Goal: Task Accomplishment & Management: Manage account settings

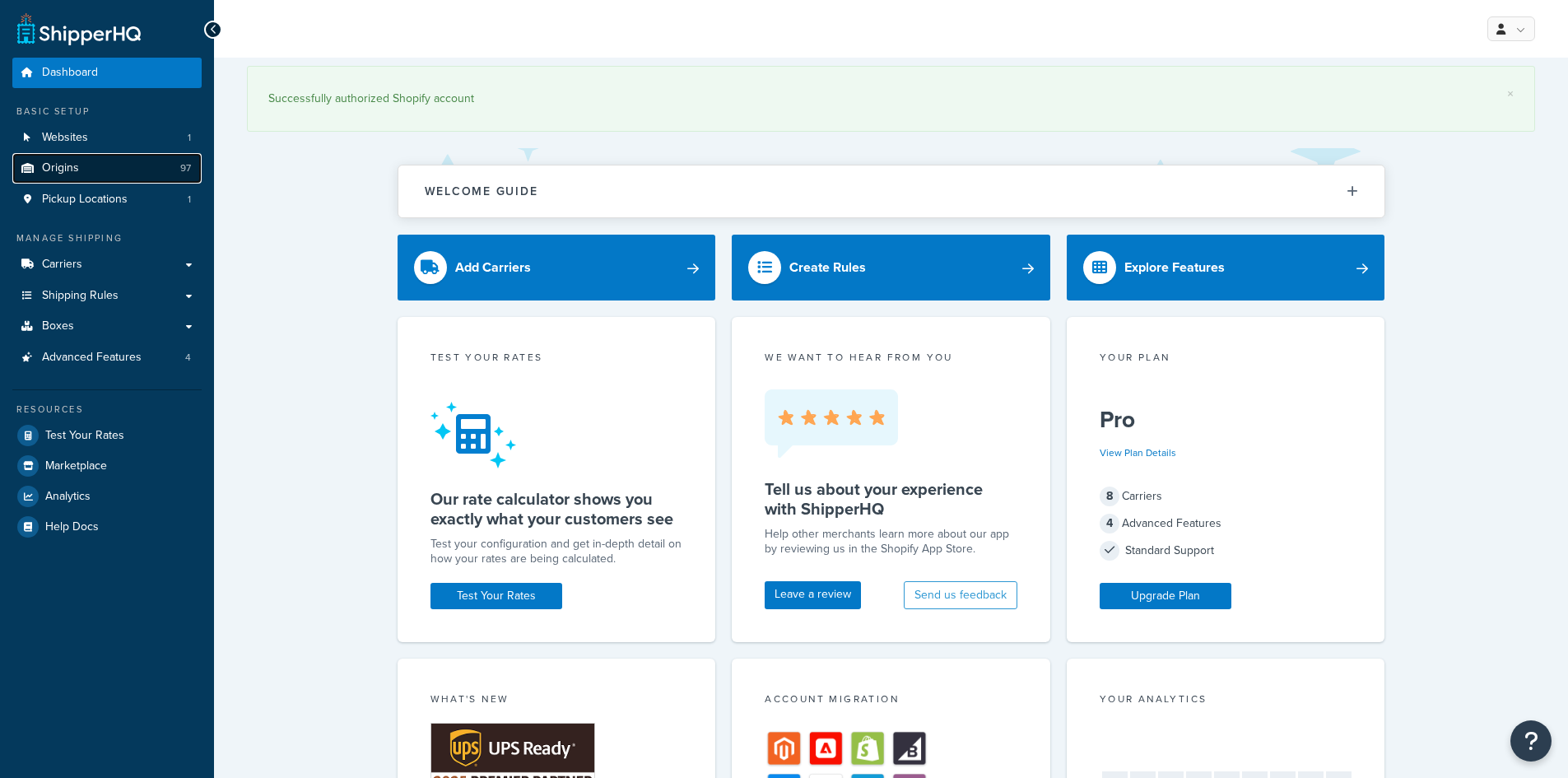
click at [90, 174] on link "Origins 97" at bounding box center [106, 168] width 189 height 30
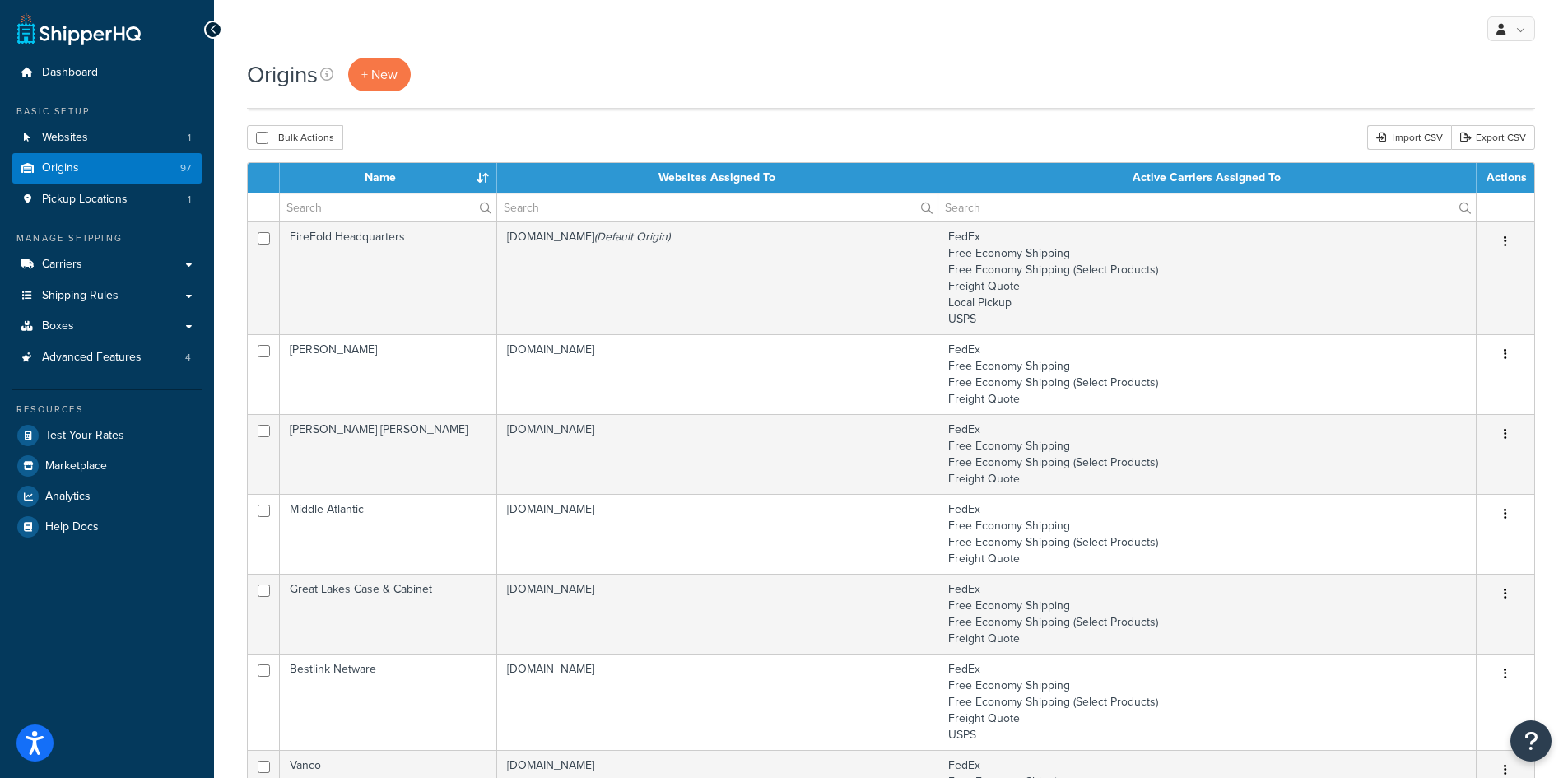
scroll to position [687, 0]
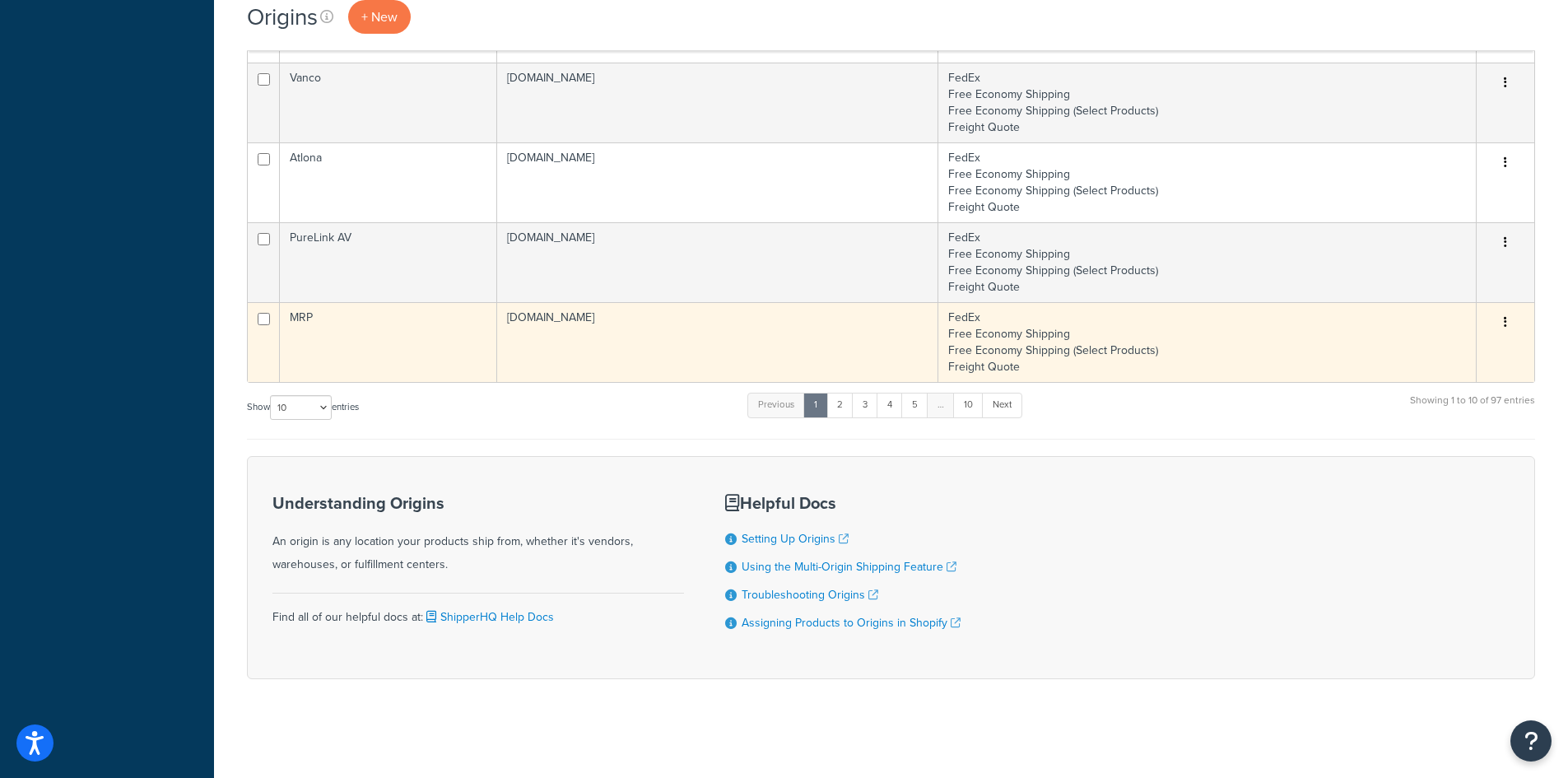
drag, startPoint x: 257, startPoint y: 364, endPoint x: 271, endPoint y: 377, distance: 19.1
click at [265, 372] on td at bounding box center [264, 342] width 32 height 80
checkbox input "true"
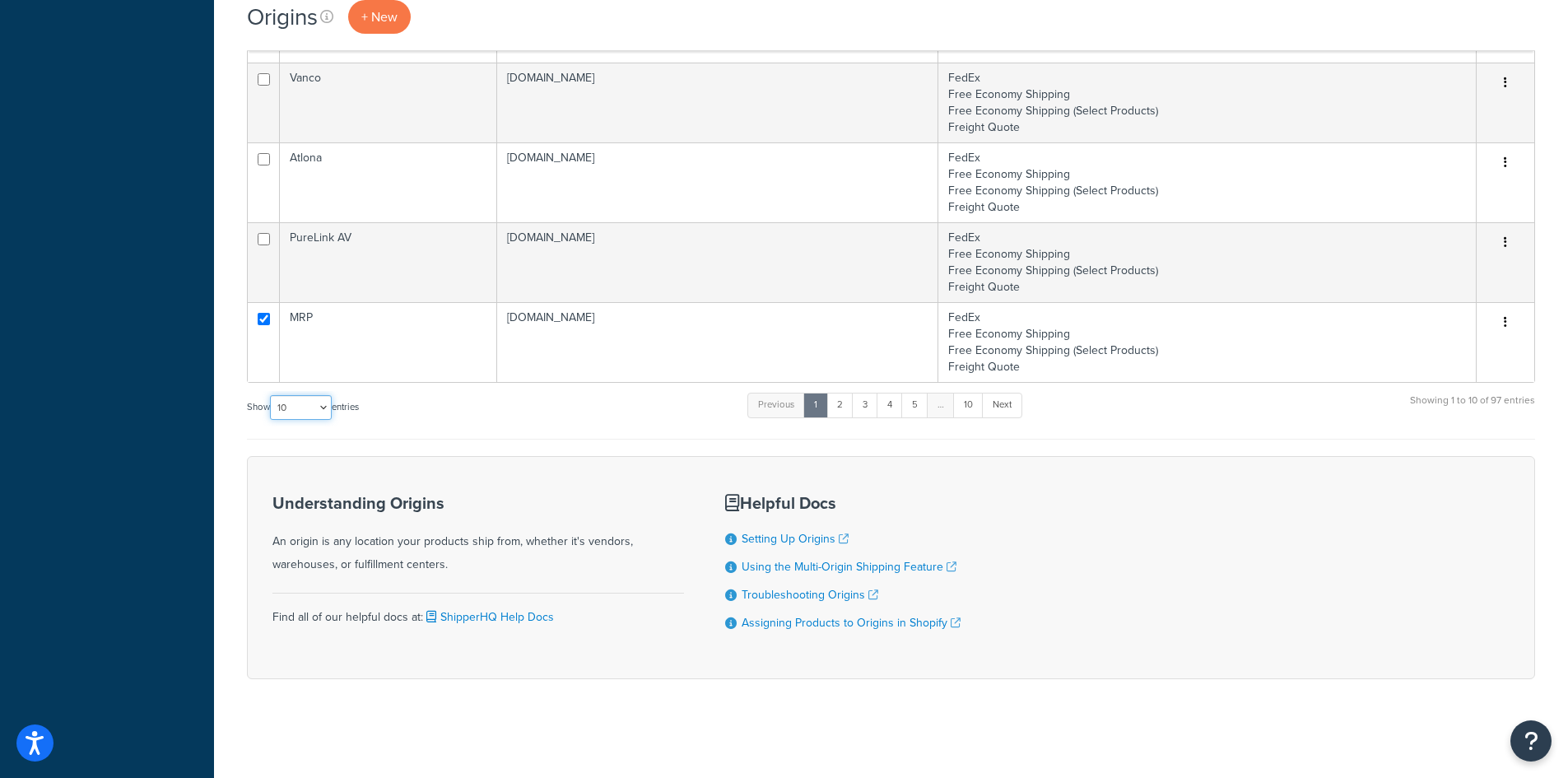
drag, startPoint x: 294, startPoint y: 406, endPoint x: 301, endPoint y: 416, distance: 12.2
click at [294, 406] on select "10 15 25 50 100 1000" at bounding box center [300, 407] width 62 height 25
select select "100"
click at [271, 396] on select "10 15 25 50 100 1000" at bounding box center [300, 407] width 62 height 25
click at [196, 386] on div "Dashboard Basic Setup Websites 1 Origins 97 Pickup Locations 1 Manage Shipping …" at bounding box center [107, 46] width 215 height 1465
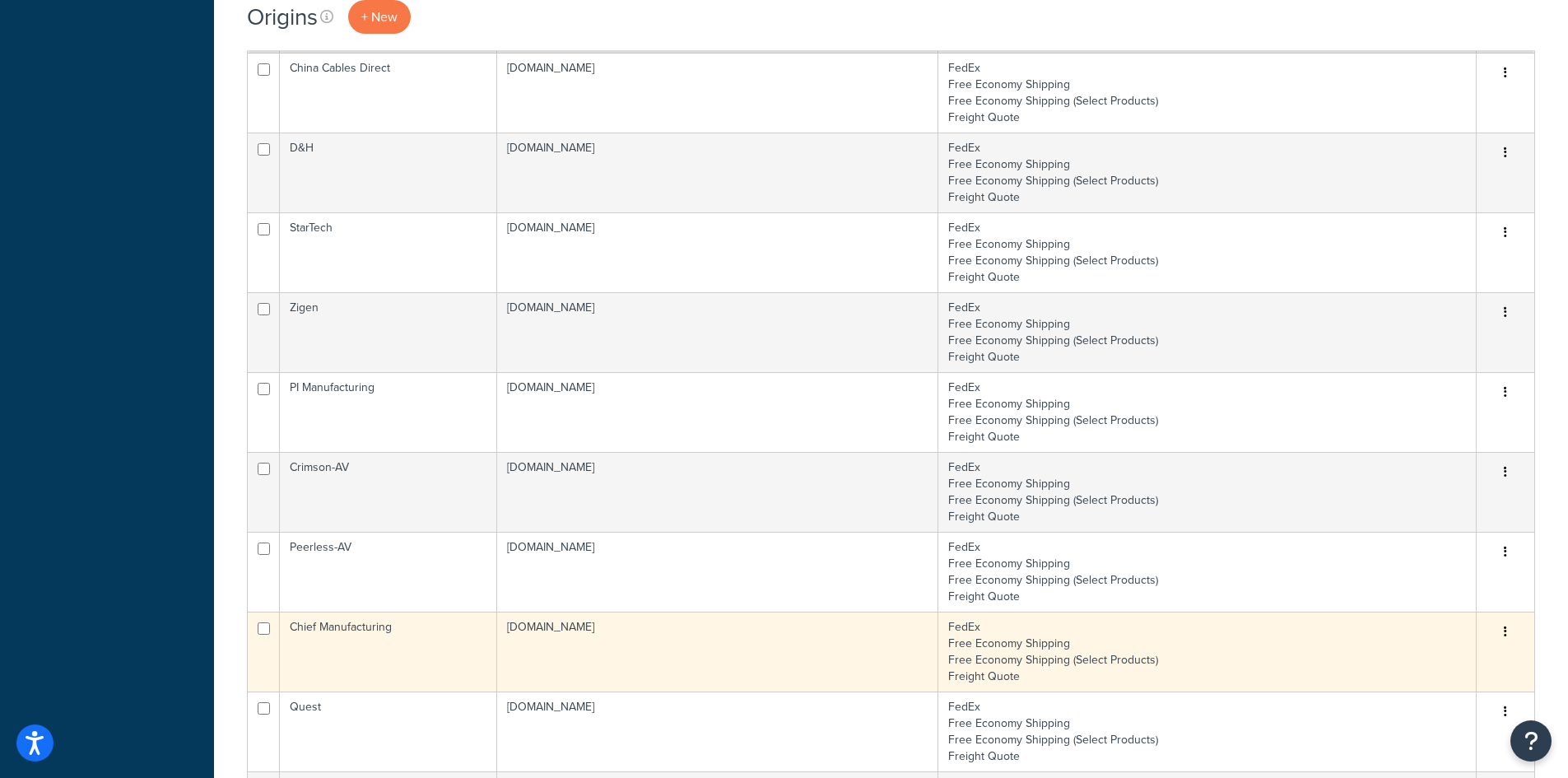
scroll to position [6127, 0]
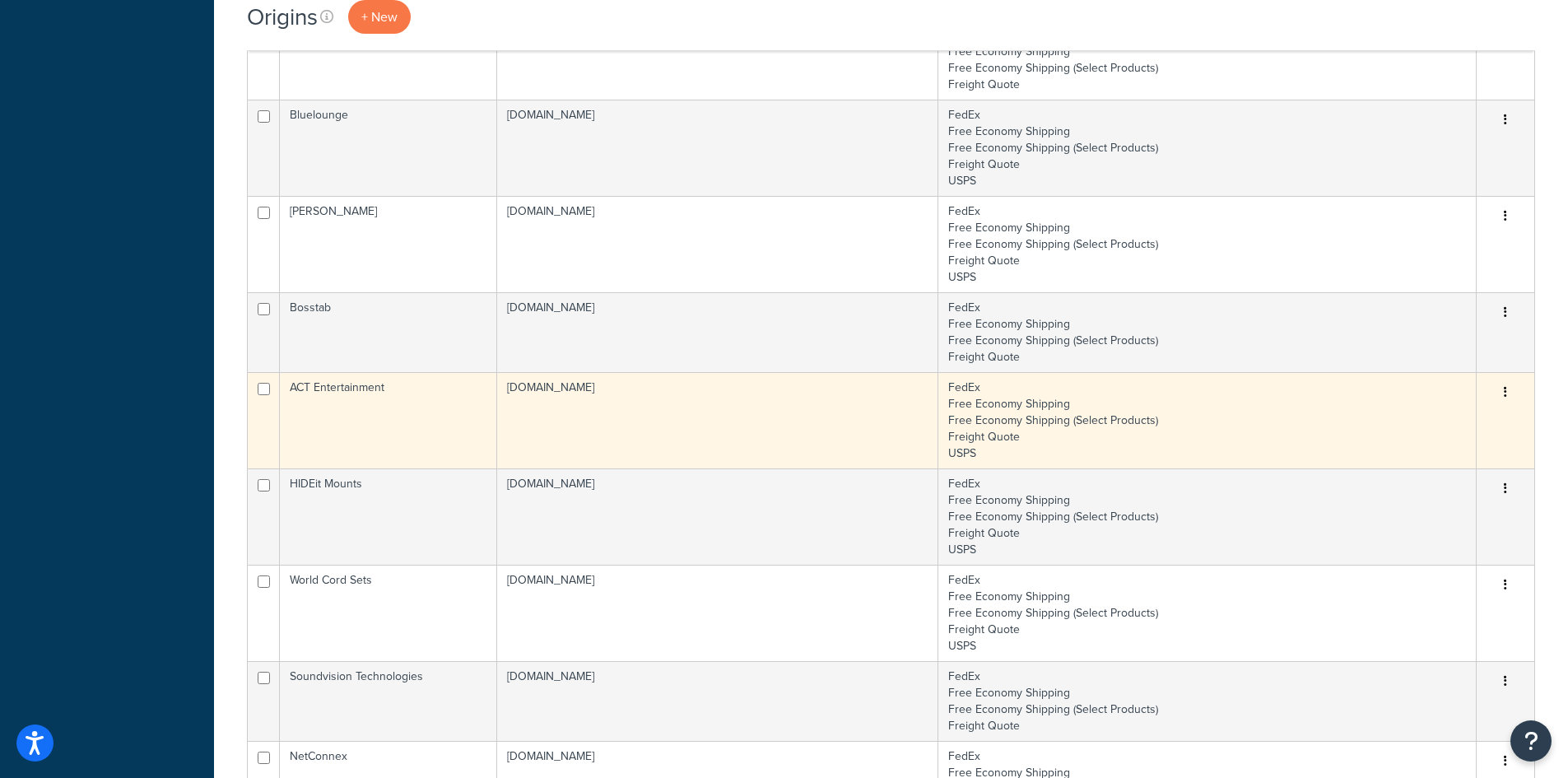
click at [461, 445] on td "ACT Entertainment" at bounding box center [388, 419] width 217 height 96
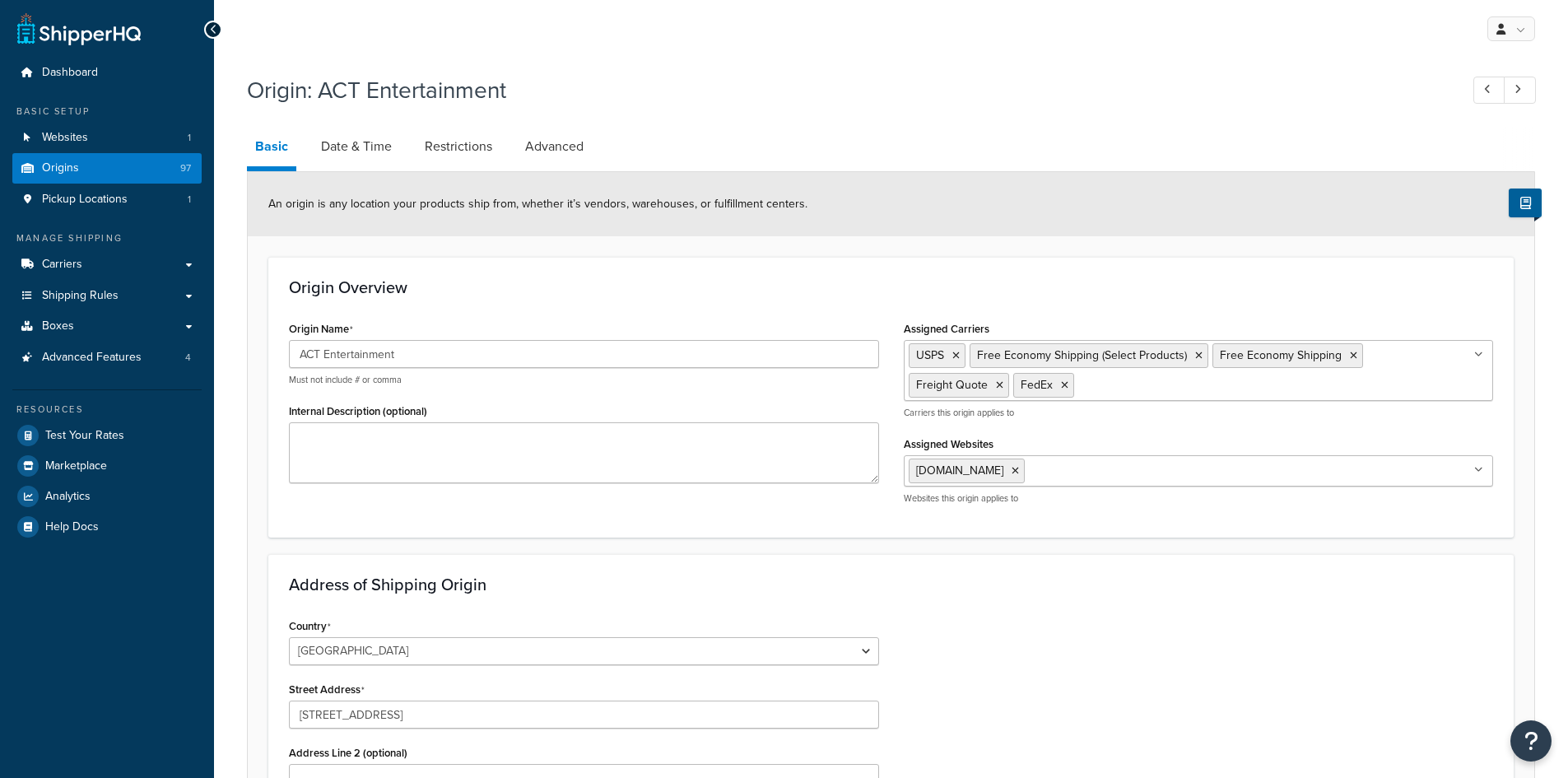
select select "25"
click at [958, 359] on icon at bounding box center [956, 355] width 8 height 9
click at [1157, 270] on div "Origin Overview Origin Name ACT Entertainment Must not include # or comma Inter…" at bounding box center [891, 398] width 1245 height 281
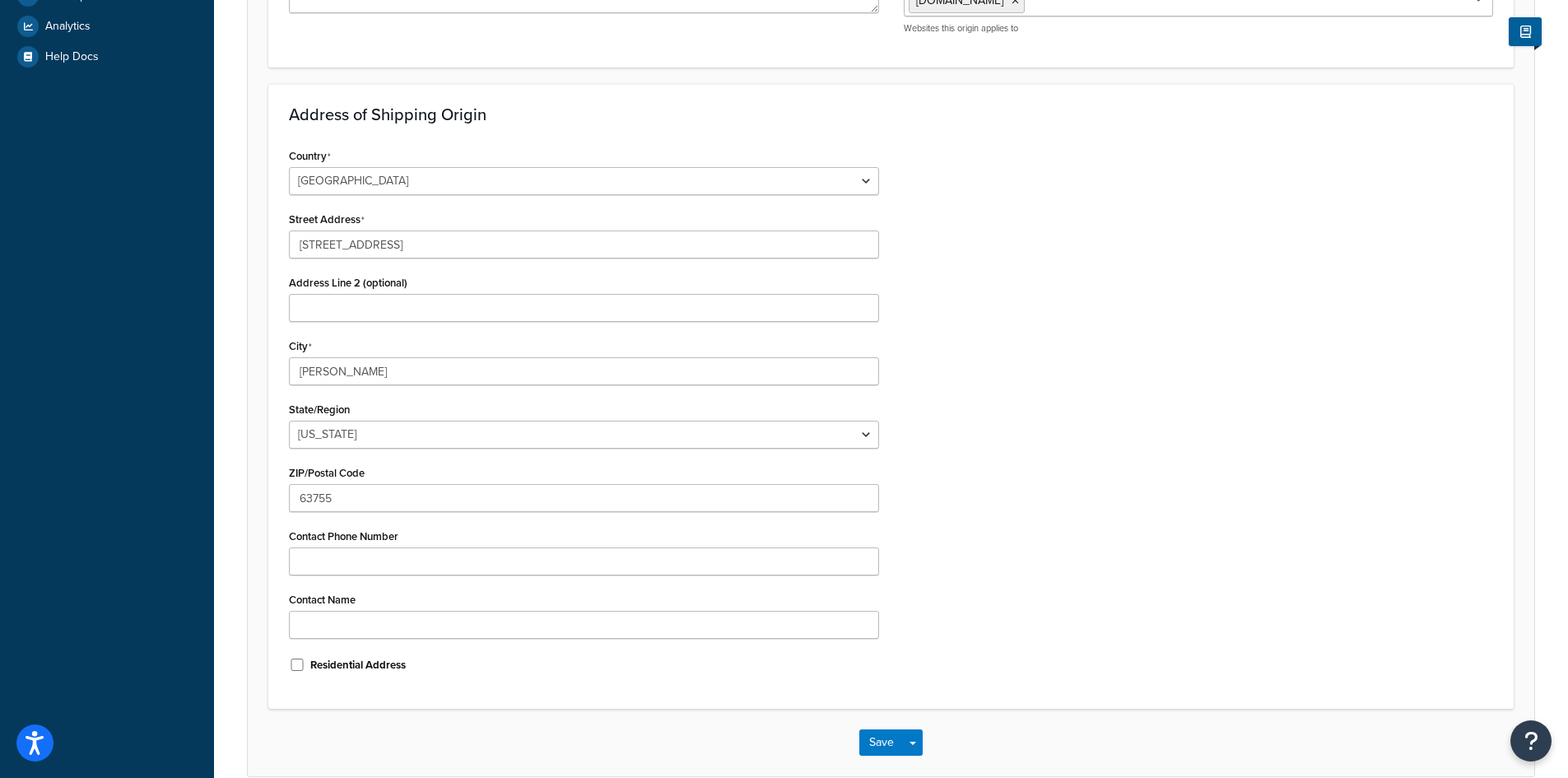
scroll to position [552, 0]
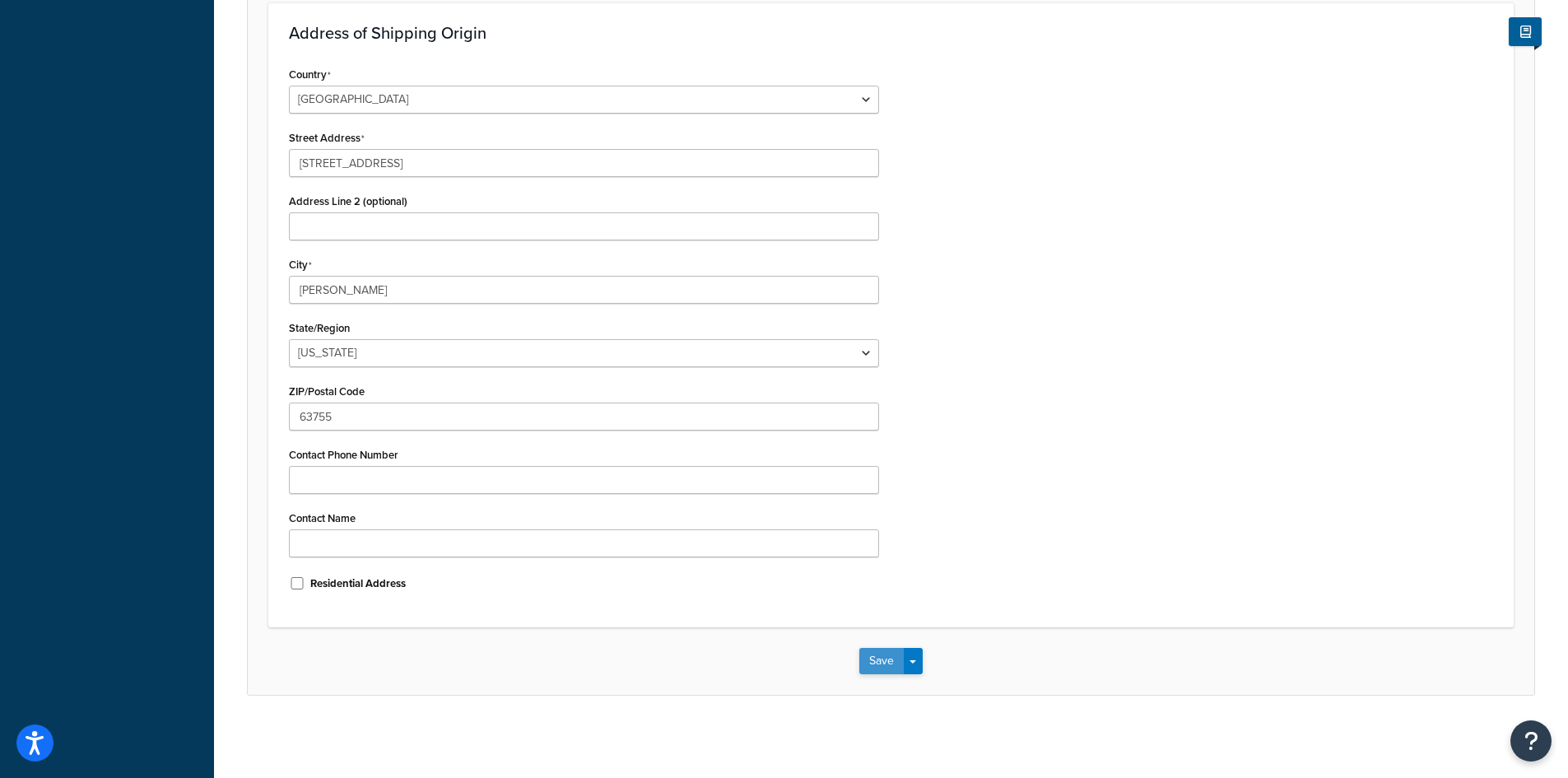
click at [859, 657] on button "Save" at bounding box center [881, 661] width 45 height 27
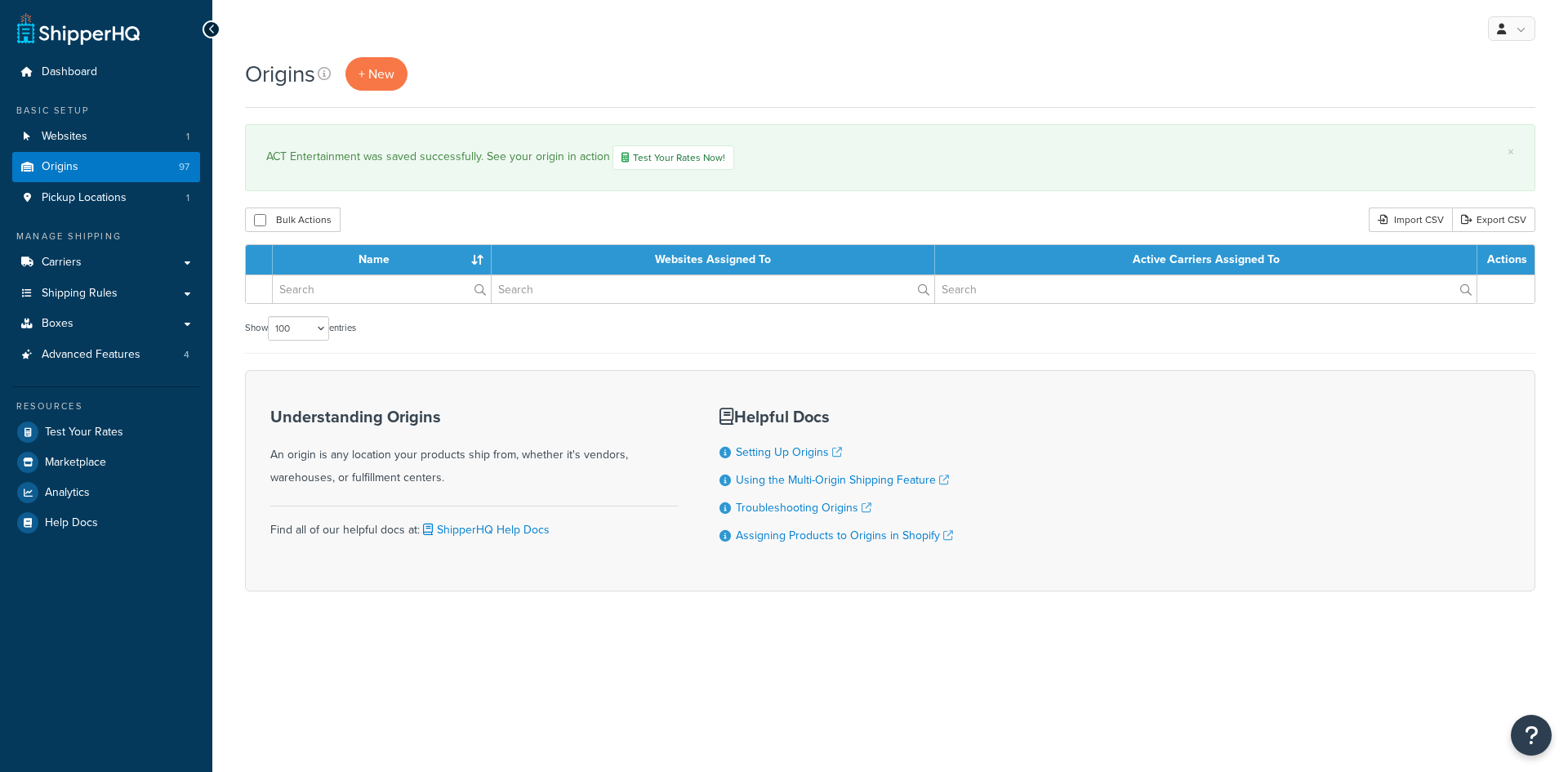
select select "100"
